Goal: Navigation & Orientation: Find specific page/section

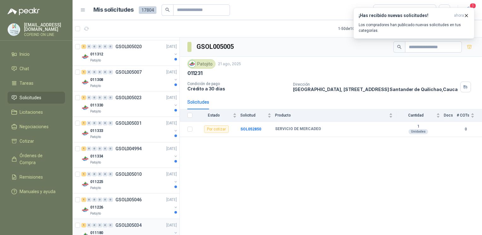
scroll to position [635, 0]
click at [112, 104] on div "011330" at bounding box center [131, 106] width 82 height 8
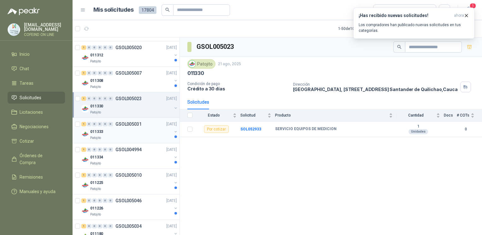
click at [119, 132] on div "011333" at bounding box center [131, 132] width 82 height 8
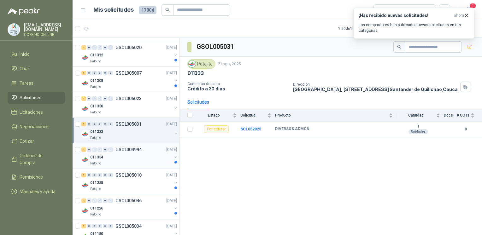
click at [135, 154] on div "011334" at bounding box center [131, 158] width 82 height 8
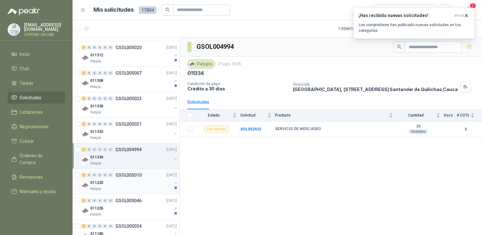
click at [143, 183] on div "011225" at bounding box center [131, 183] width 82 height 8
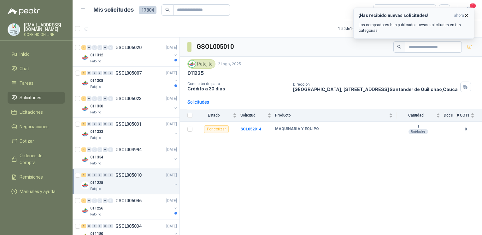
click at [468, 16] on icon "button" at bounding box center [465, 15] width 5 height 5
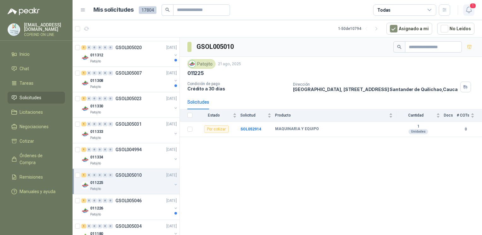
click at [469, 12] on icon "button" at bounding box center [468, 10] width 5 height 6
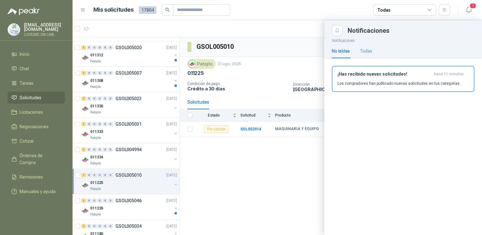
click at [370, 47] on div "Todas" at bounding box center [366, 51] width 12 height 15
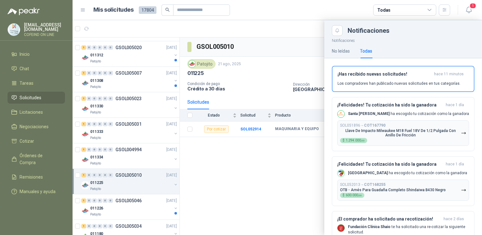
click at [260, 154] on div at bounding box center [277, 127] width 409 height 215
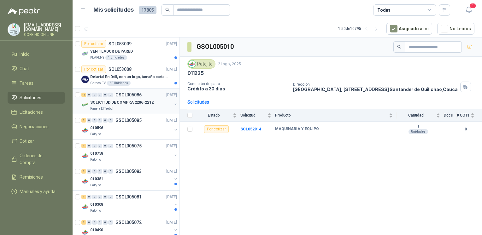
click at [127, 107] on div "Panela El Trébol" at bounding box center [131, 108] width 82 height 5
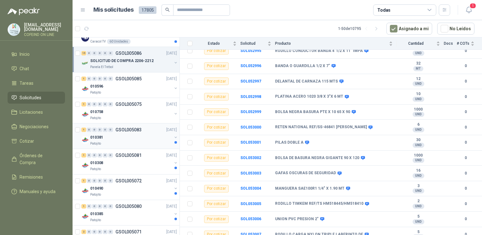
scroll to position [51, 0]
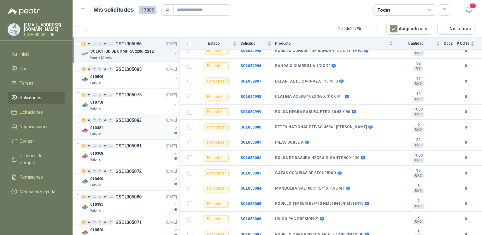
click at [125, 133] on div "Patojito" at bounding box center [131, 134] width 82 height 5
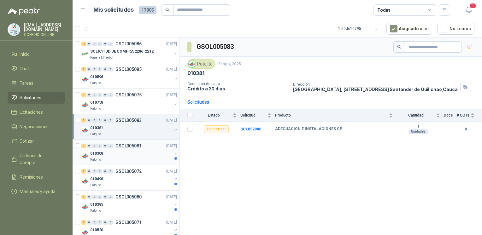
click at [135, 150] on div "010308" at bounding box center [131, 154] width 82 height 8
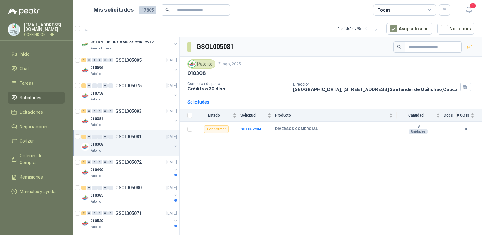
scroll to position [90, 0]
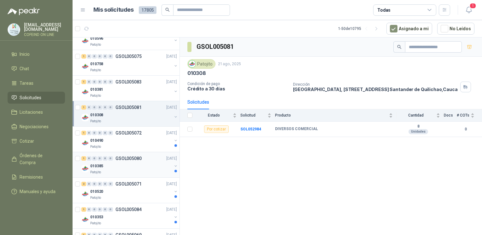
click at [136, 157] on p "GSOL005080" at bounding box center [128, 158] width 26 height 4
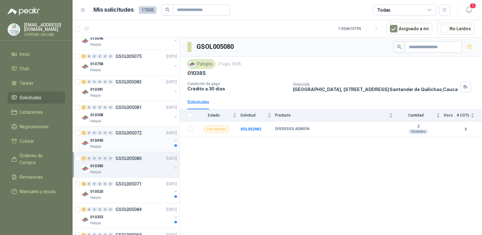
click at [133, 143] on div "010490" at bounding box center [131, 141] width 82 height 8
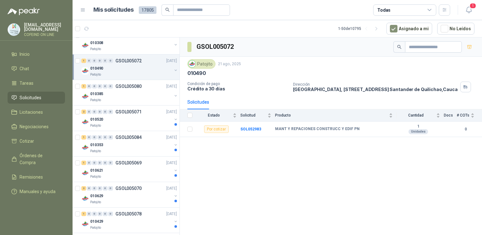
scroll to position [162, 0]
click at [132, 147] on div "010353" at bounding box center [131, 145] width 82 height 8
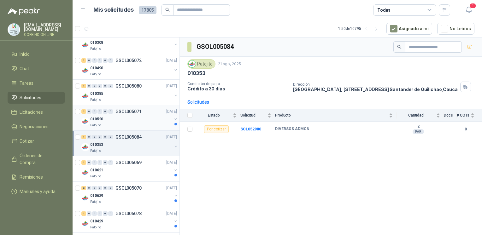
click at [130, 118] on div "010520" at bounding box center [131, 119] width 82 height 8
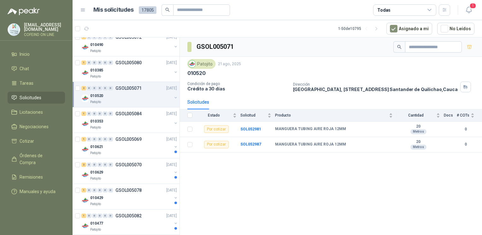
scroll to position [188, 0]
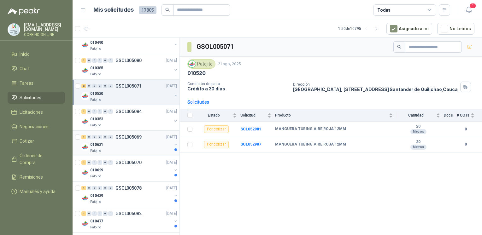
click at [132, 146] on div "010621" at bounding box center [131, 145] width 82 height 8
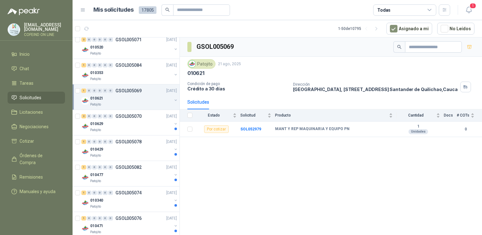
scroll to position [250, 0]
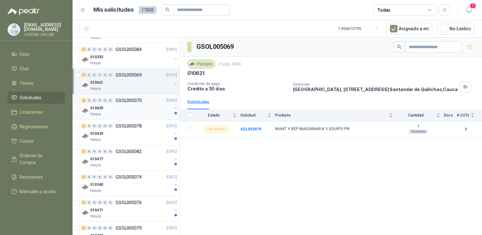
click at [119, 113] on div "Patojito" at bounding box center [131, 114] width 82 height 5
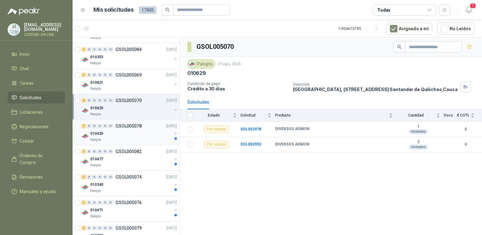
click at [135, 136] on div "010429" at bounding box center [131, 134] width 82 height 8
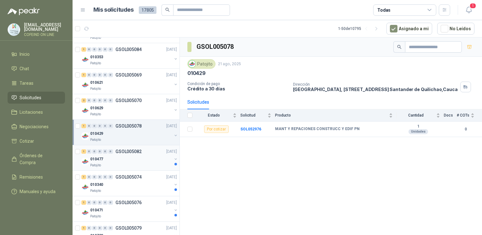
click at [150, 163] on div "Patojito" at bounding box center [131, 165] width 82 height 5
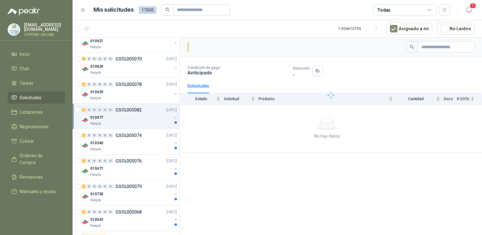
scroll to position [304, 0]
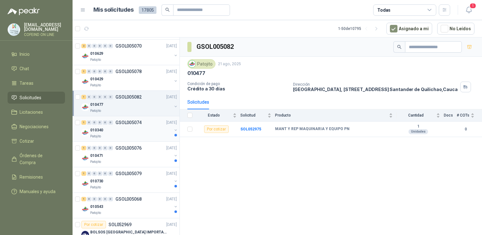
click at [146, 129] on div "010340" at bounding box center [131, 130] width 82 height 8
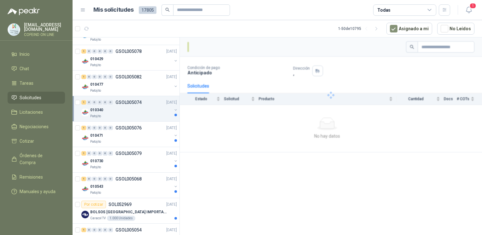
scroll to position [324, 0]
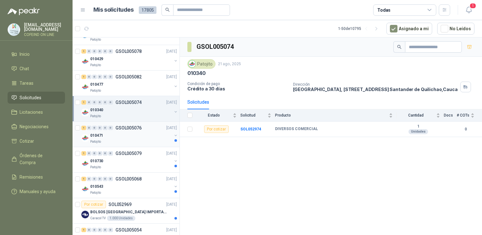
click at [149, 134] on div "010471" at bounding box center [131, 136] width 82 height 8
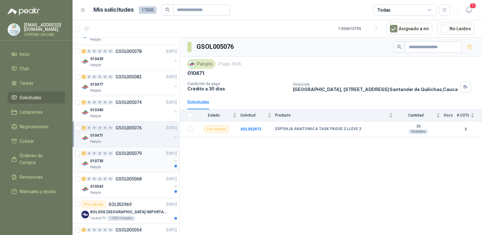
click at [147, 159] on div "010730" at bounding box center [131, 161] width 82 height 8
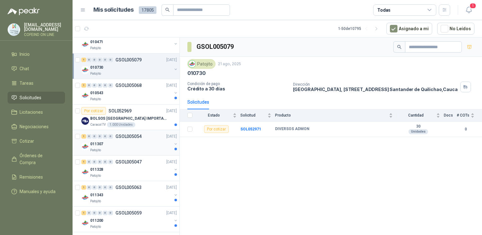
scroll to position [418, 0]
click at [131, 143] on div "011307" at bounding box center [131, 144] width 82 height 8
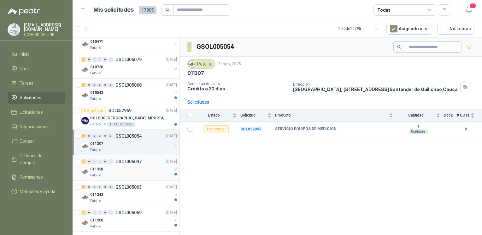
click at [115, 168] on div "011328" at bounding box center [131, 170] width 82 height 8
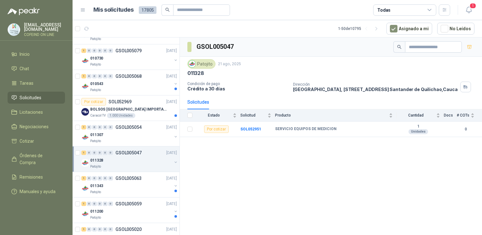
scroll to position [435, 0]
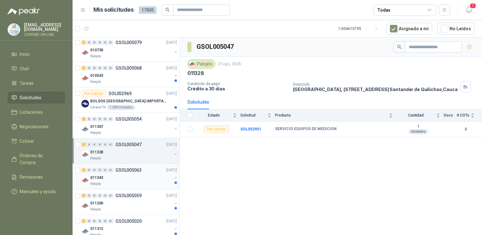
click at [117, 174] on div "011343" at bounding box center [131, 178] width 82 height 8
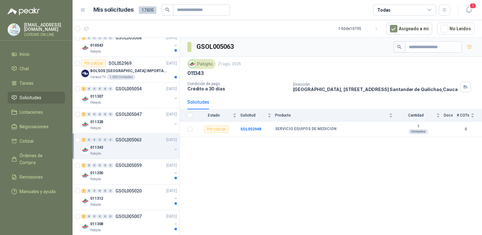
scroll to position [479, 0]
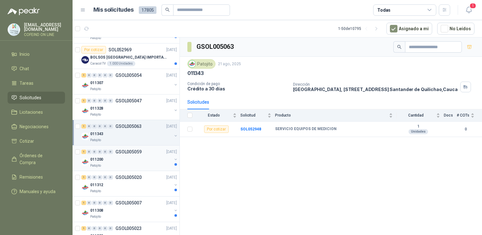
click at [141, 166] on div "Patojito" at bounding box center [131, 165] width 82 height 5
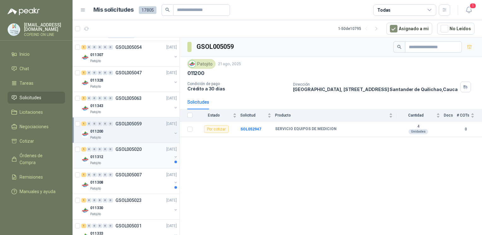
scroll to position [508, 0]
click at [135, 163] on div "Patojito" at bounding box center [131, 162] width 82 height 5
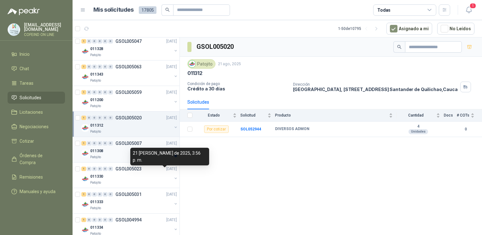
scroll to position [548, 0]
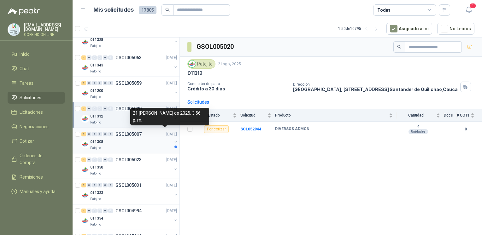
click at [132, 146] on div "Patojito" at bounding box center [131, 148] width 82 height 5
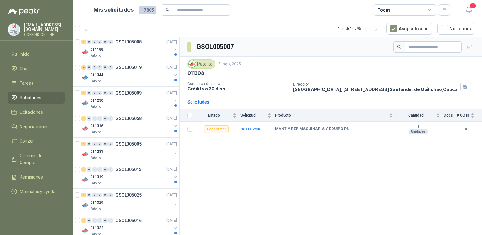
scroll to position [904, 0]
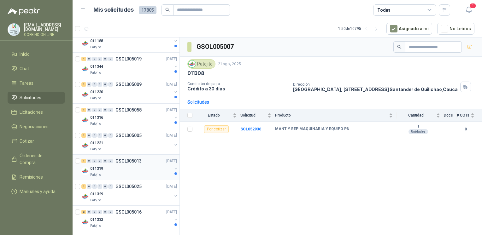
click at [139, 169] on div "011319" at bounding box center [131, 169] width 82 height 8
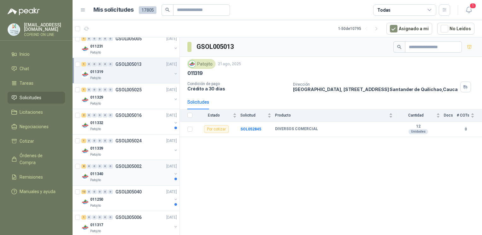
scroll to position [1005, 0]
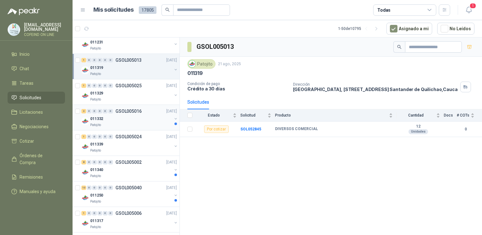
click at [104, 116] on div "011332" at bounding box center [131, 119] width 82 height 8
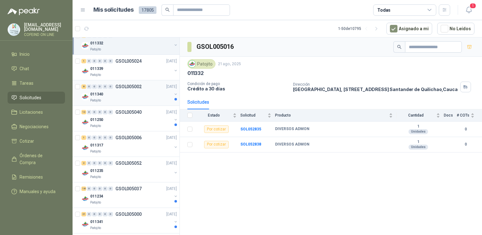
scroll to position [1082, 0]
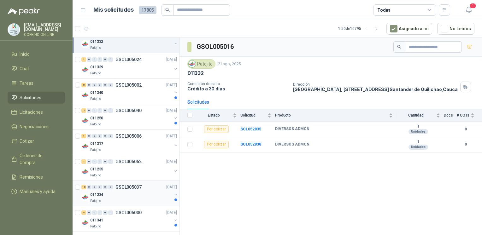
click at [125, 191] on div "011234" at bounding box center [131, 195] width 82 height 8
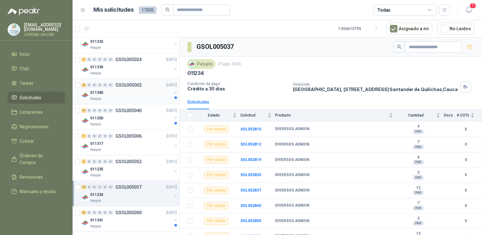
click at [104, 89] on div "011340" at bounding box center [131, 93] width 82 height 8
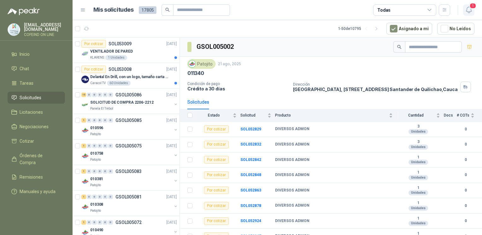
click at [465, 9] on icon "button" at bounding box center [469, 10] width 8 height 8
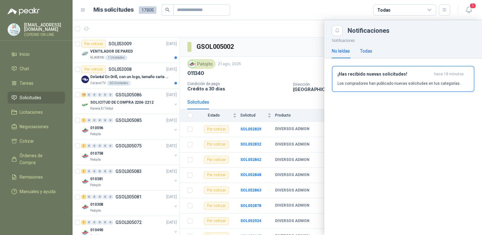
click at [368, 51] on div "Todas" at bounding box center [366, 51] width 12 height 7
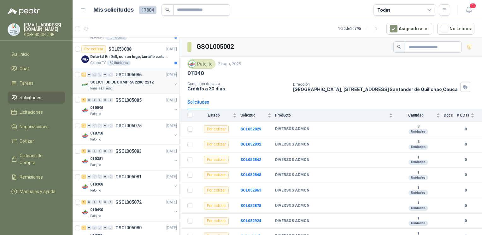
scroll to position [23, 0]
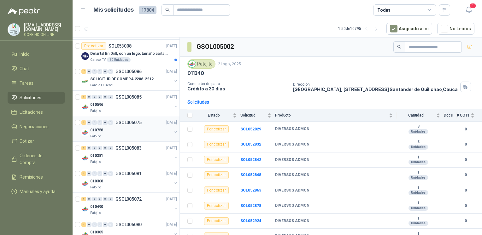
click at [116, 131] on div "010758" at bounding box center [131, 130] width 82 height 8
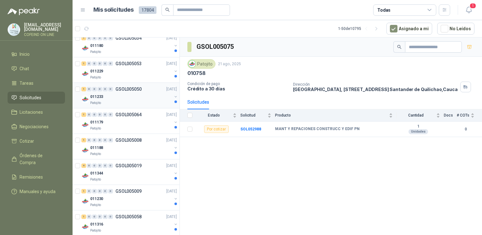
scroll to position [799, 0]
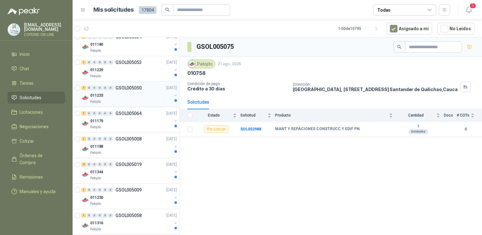
click at [110, 94] on div "011233" at bounding box center [131, 96] width 82 height 8
click at [114, 74] on div "Patojito" at bounding box center [131, 76] width 82 height 5
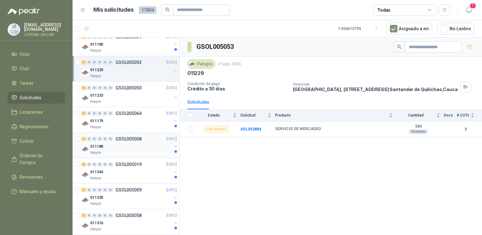
click at [143, 143] on div "011188" at bounding box center [131, 147] width 82 height 8
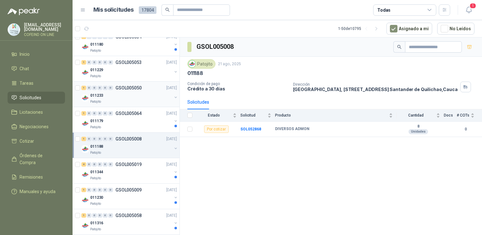
click at [144, 104] on div "1 0 0 0 0 0 GSOL005050 21/08/25 011233 Patojito" at bounding box center [126, 95] width 107 height 26
click at [145, 94] on div "011233" at bounding box center [131, 96] width 82 height 8
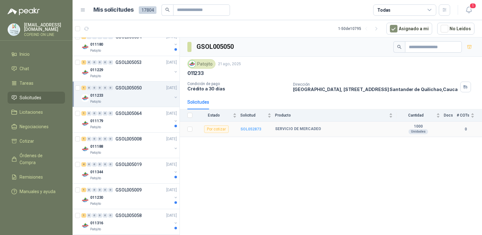
click at [252, 131] on b "SOL052873" at bounding box center [250, 129] width 21 height 4
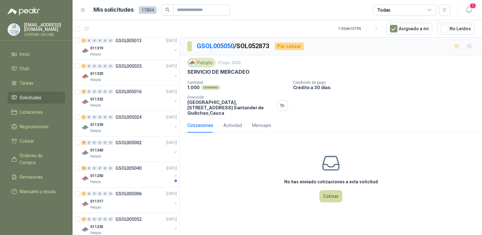
scroll to position [1108, 0]
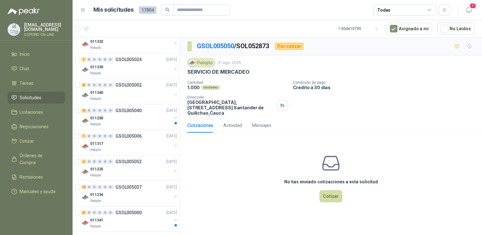
click at [22, 94] on span "Solicitudes" at bounding box center [31, 97] width 22 height 7
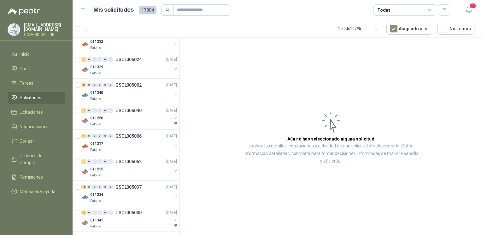
click at [22, 94] on span "Solicitudes" at bounding box center [31, 97] width 22 height 7
click at [17, 94] on li "Solicitudes" at bounding box center [36, 97] width 50 height 7
